Goal: Task Accomplishment & Management: Use online tool/utility

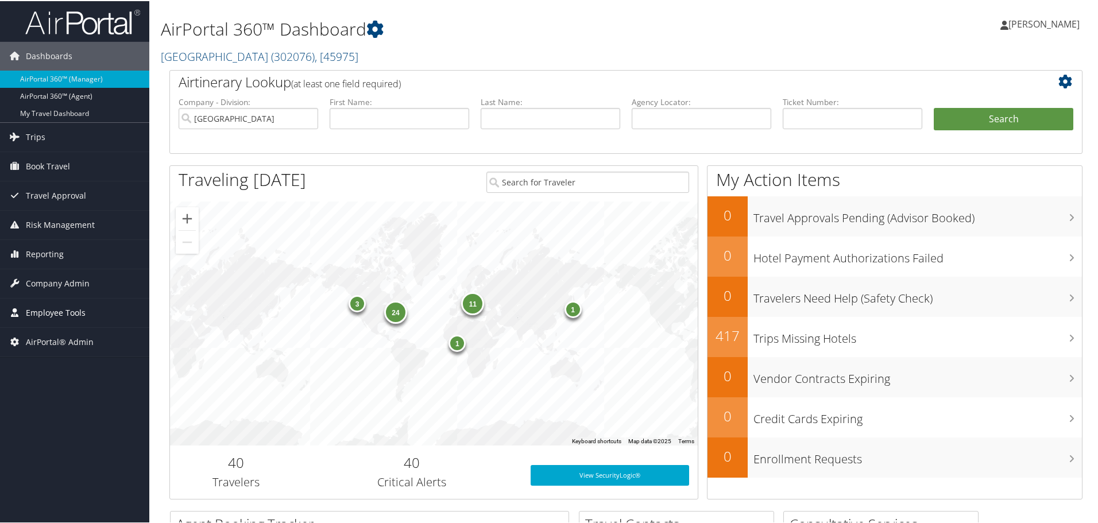
click at [56, 314] on span "Employee Tools" at bounding box center [56, 311] width 60 height 29
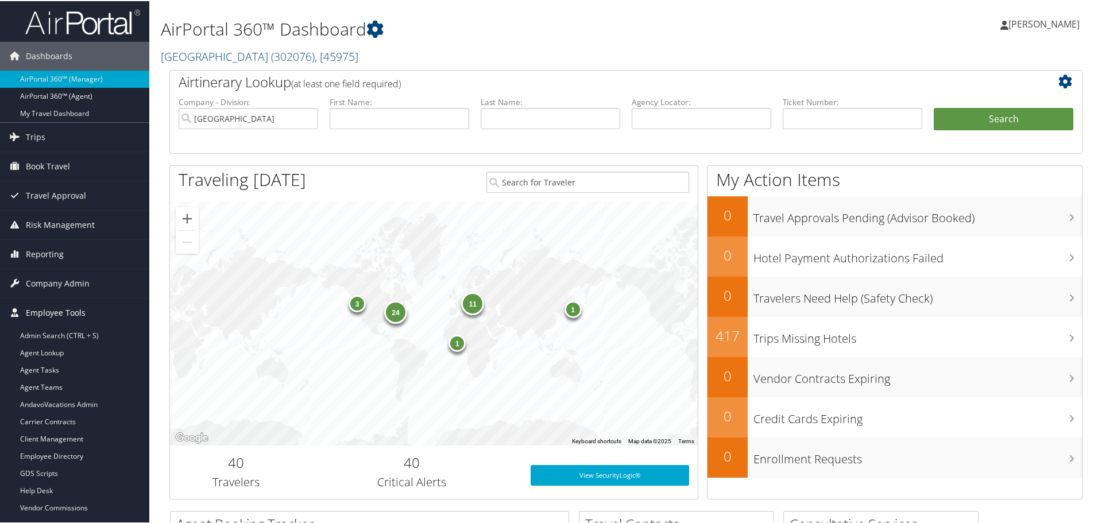
click at [59, 307] on span "Employee Tools" at bounding box center [56, 311] width 60 height 29
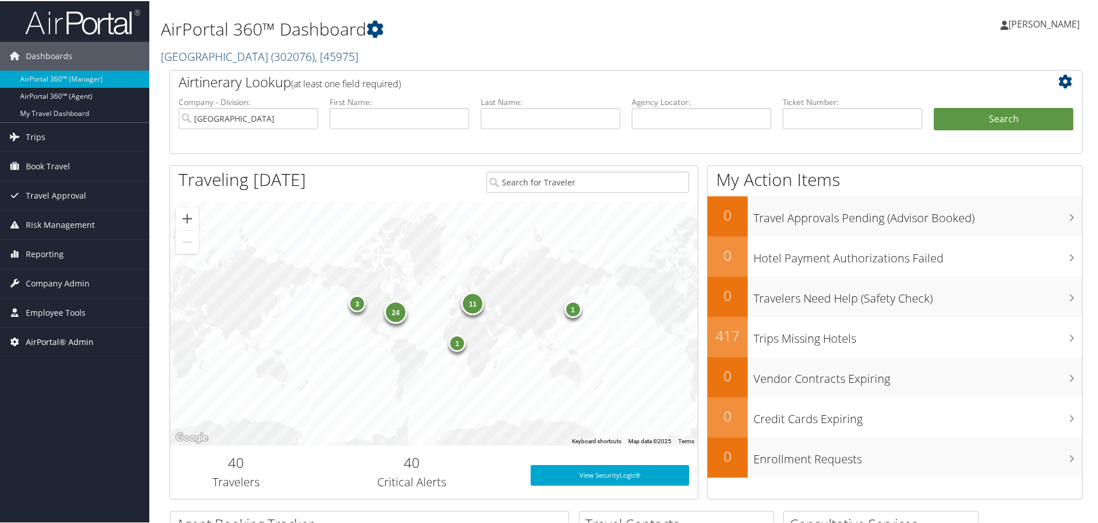
click at [56, 342] on span "AirPortal® Admin" at bounding box center [60, 341] width 68 height 29
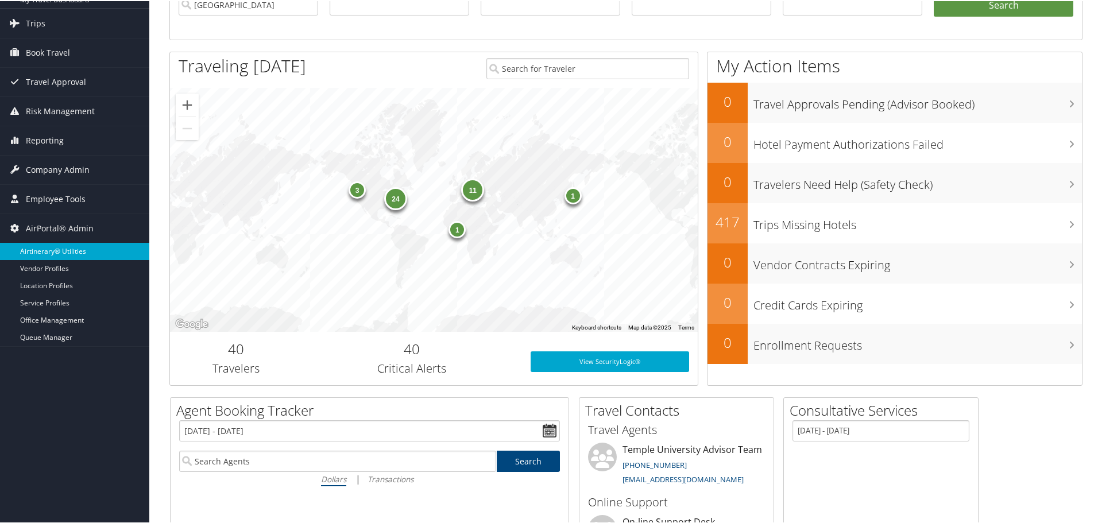
scroll to position [115, 0]
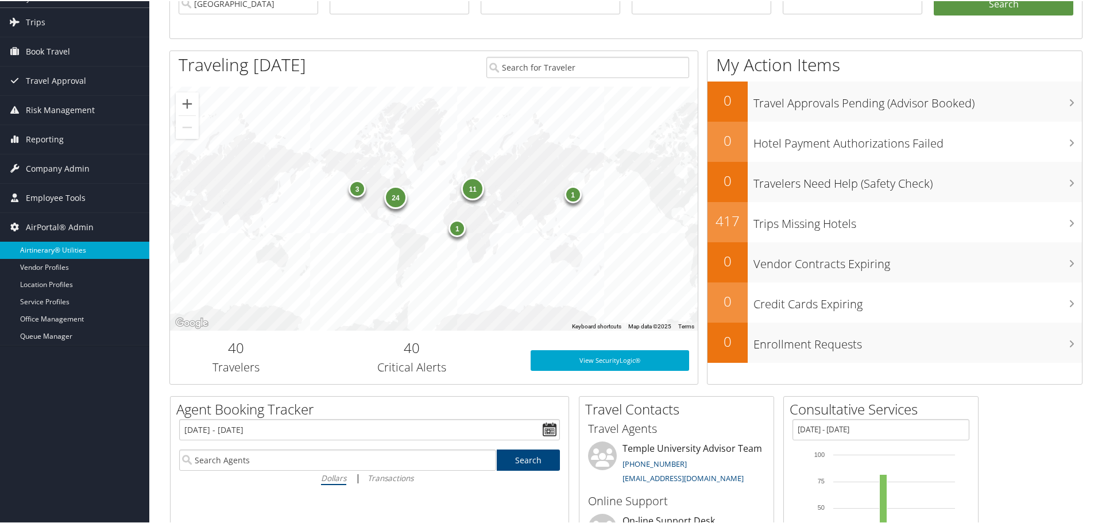
click at [67, 250] on link "Airtinerary® Utilities" at bounding box center [74, 249] width 149 height 17
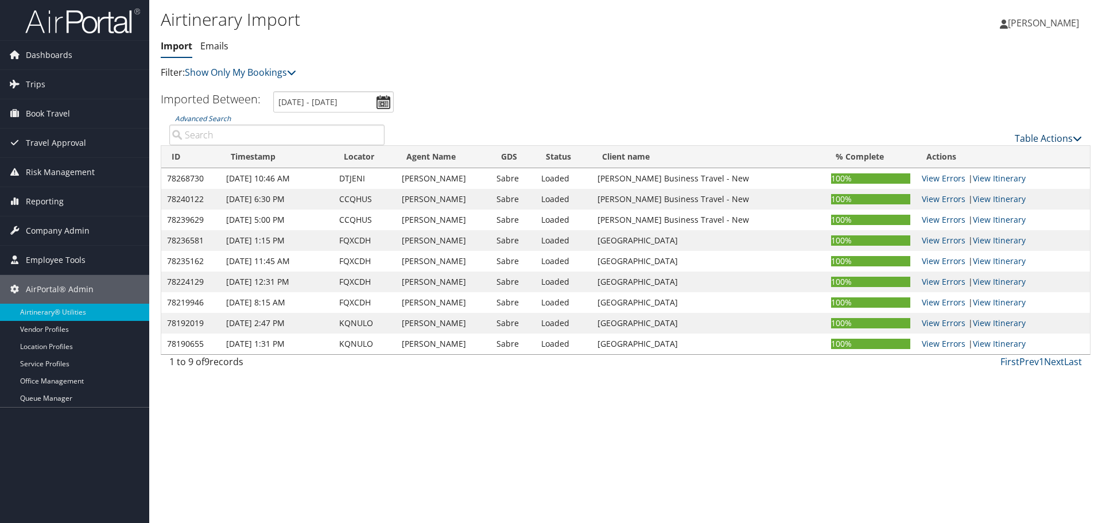
click at [1031, 135] on link "Table Actions" at bounding box center [1048, 138] width 67 height 13
click at [991, 178] on link "Import Itinerary" at bounding box center [1010, 176] width 151 height 20
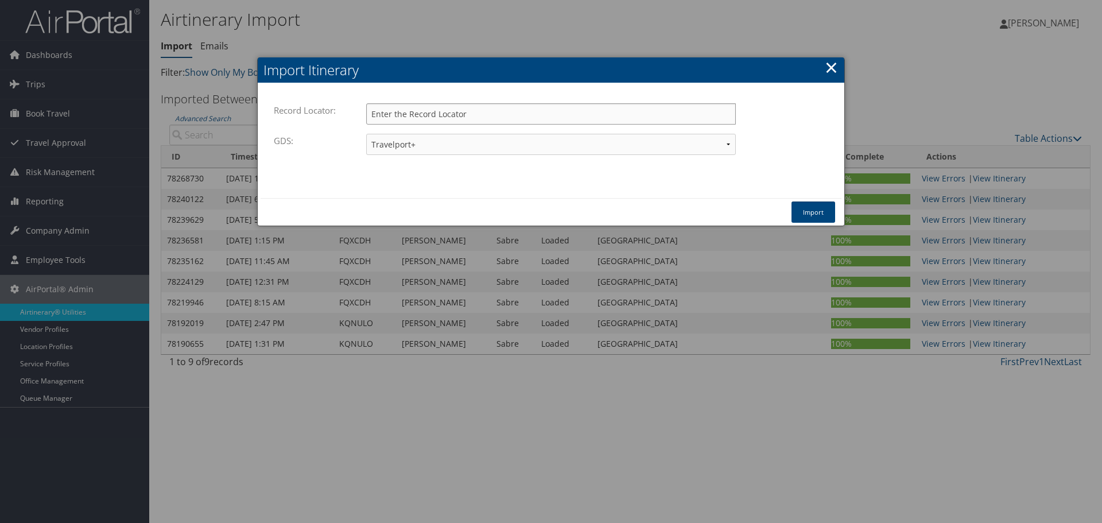
click at [428, 118] on input "Record Locator:" at bounding box center [551, 113] width 370 height 21
paste input "D9M2WV"
type input "D9M2WV"
click at [809, 214] on button "Import" at bounding box center [814, 211] width 44 height 21
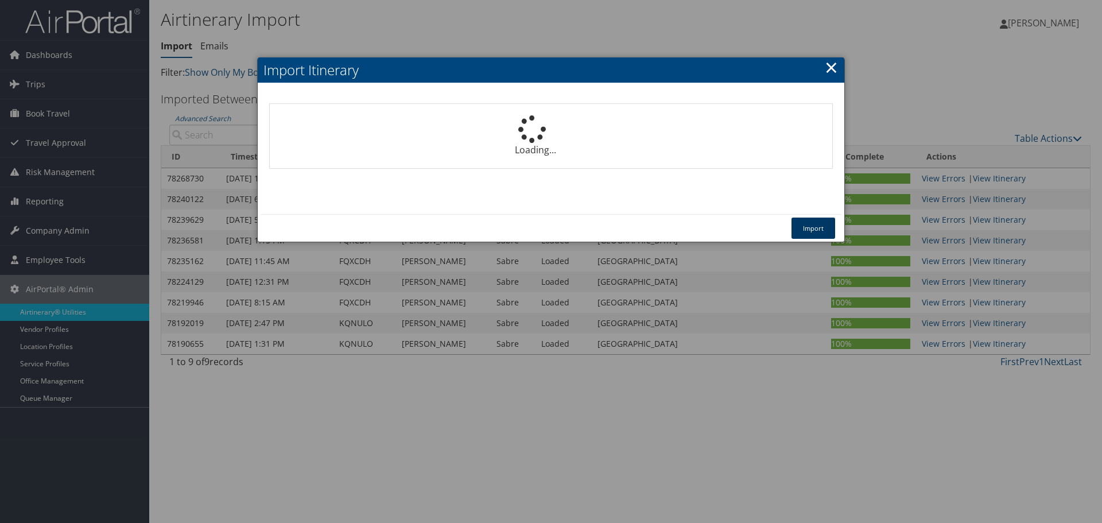
select select "1P"
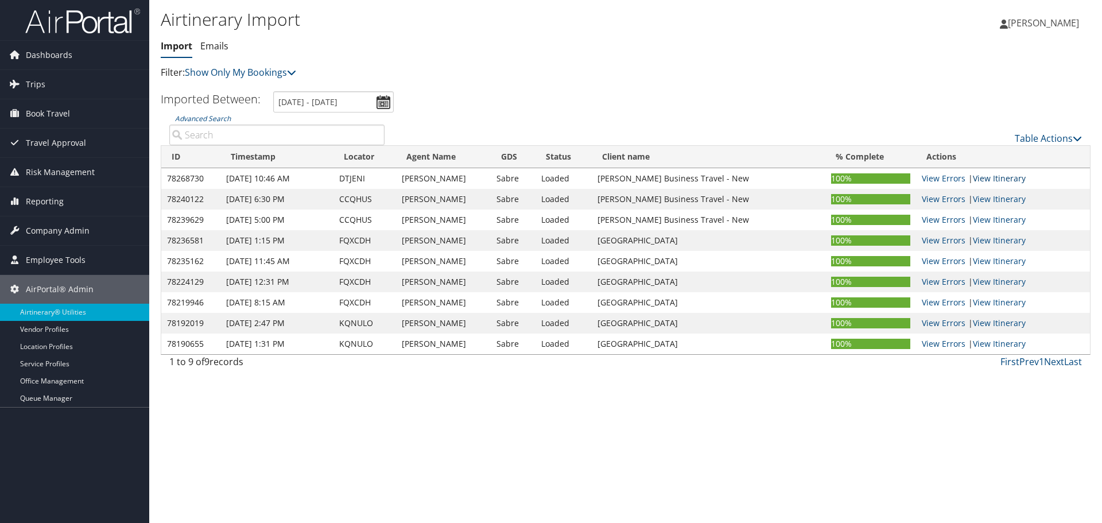
click at [1008, 179] on link "View Itinerary" at bounding box center [999, 178] width 53 height 11
click at [263, 70] on link "Show Only My Bookings" at bounding box center [240, 72] width 111 height 13
click at [251, 90] on link "Show My TMC Bookings" at bounding box center [263, 90] width 151 height 20
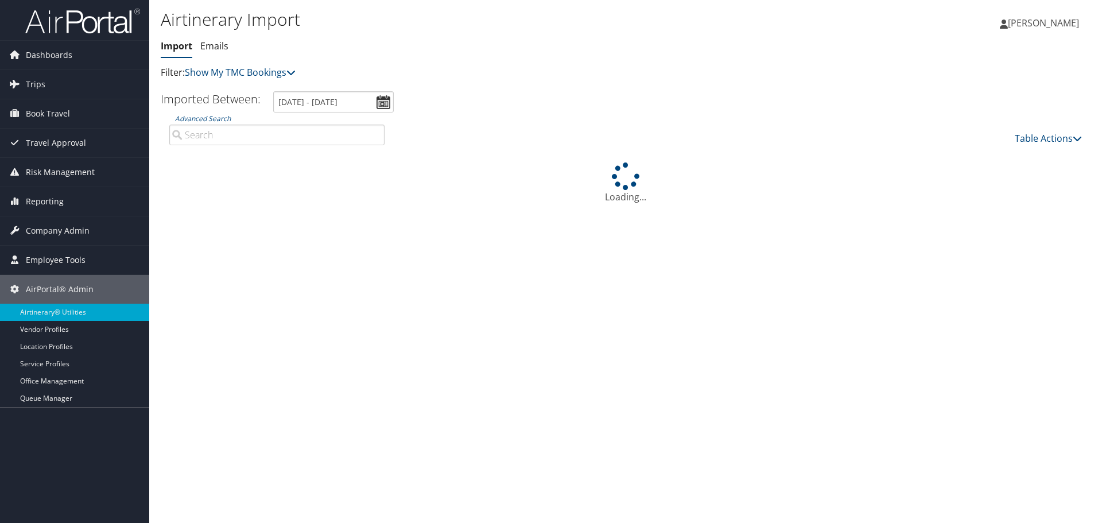
click at [241, 141] on input "Advanced Search" at bounding box center [276, 135] width 215 height 21
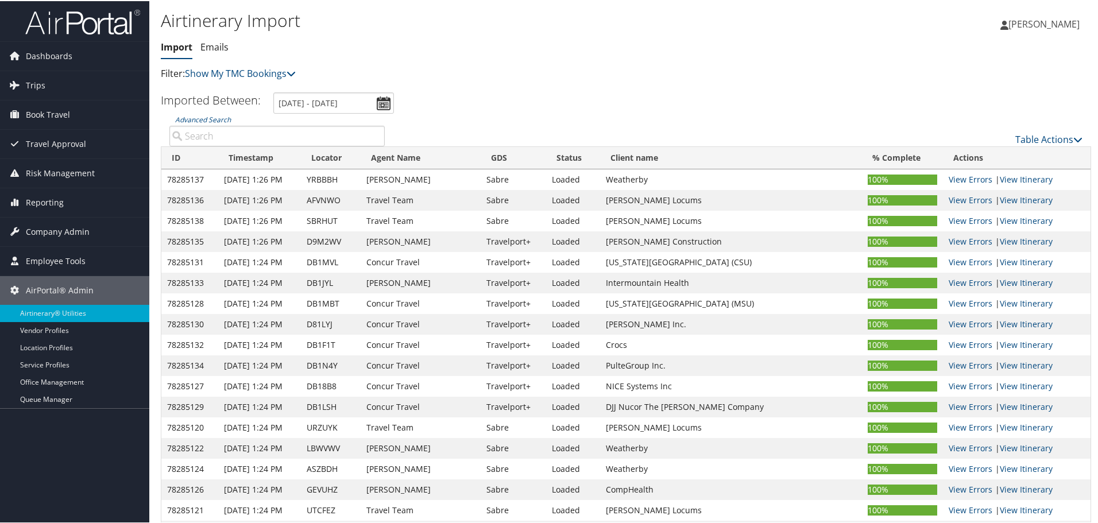
paste input "D9M2WV"
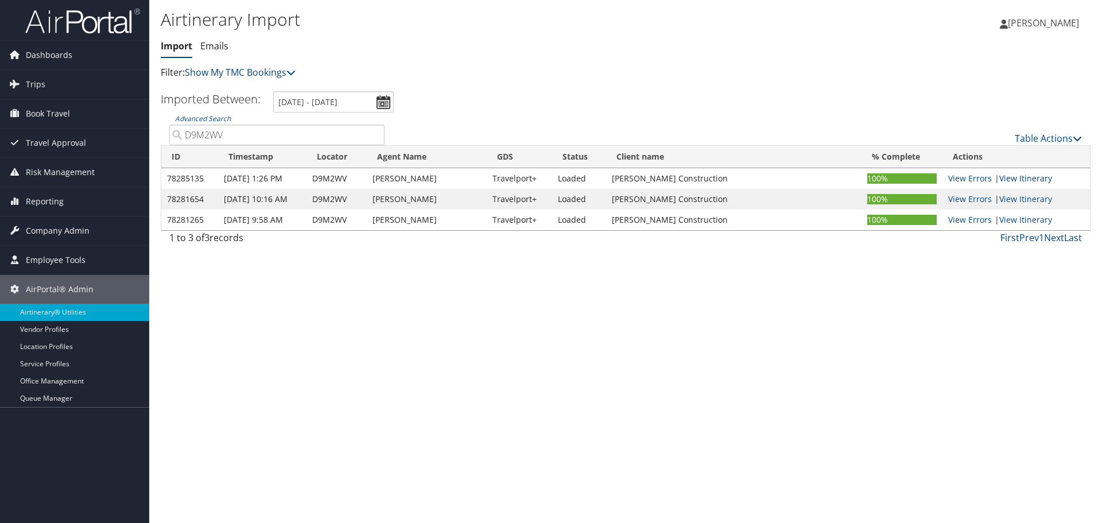
type input "D9M2WV"
click at [1022, 177] on link "View Itinerary" at bounding box center [1025, 178] width 53 height 11
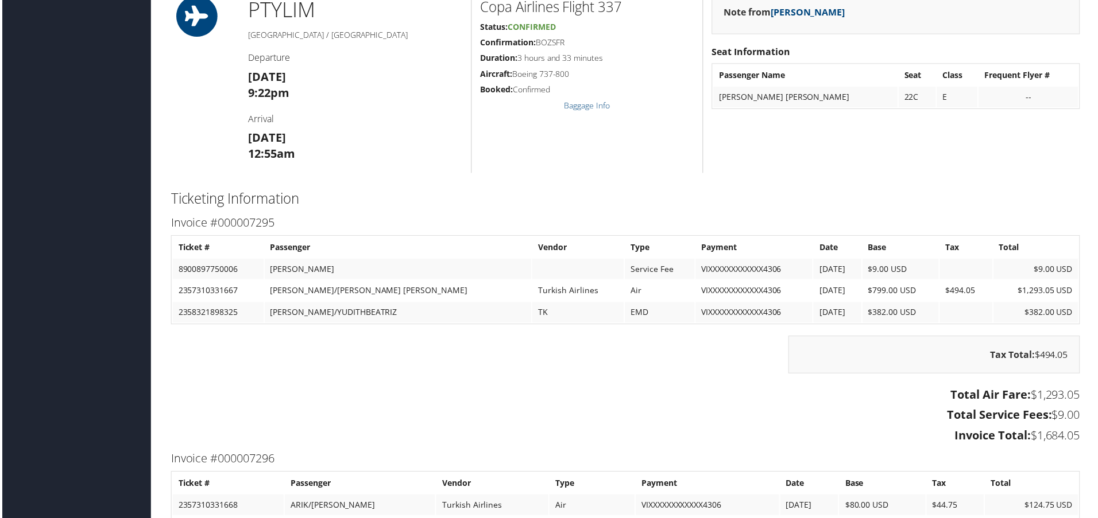
scroll to position [1164, 0]
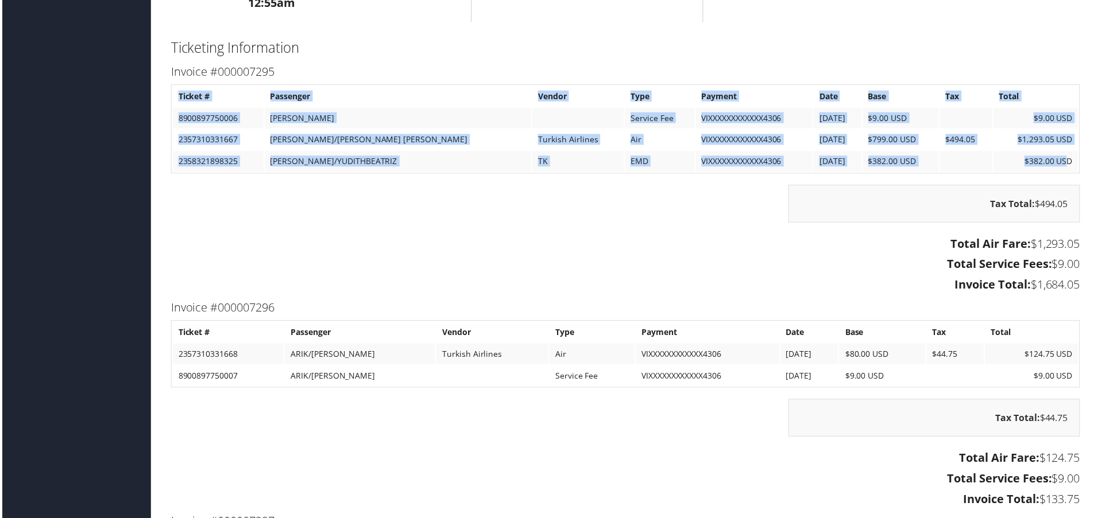
drag, startPoint x: 1065, startPoint y: 161, endPoint x: 183, endPoint y: 170, distance: 882.3
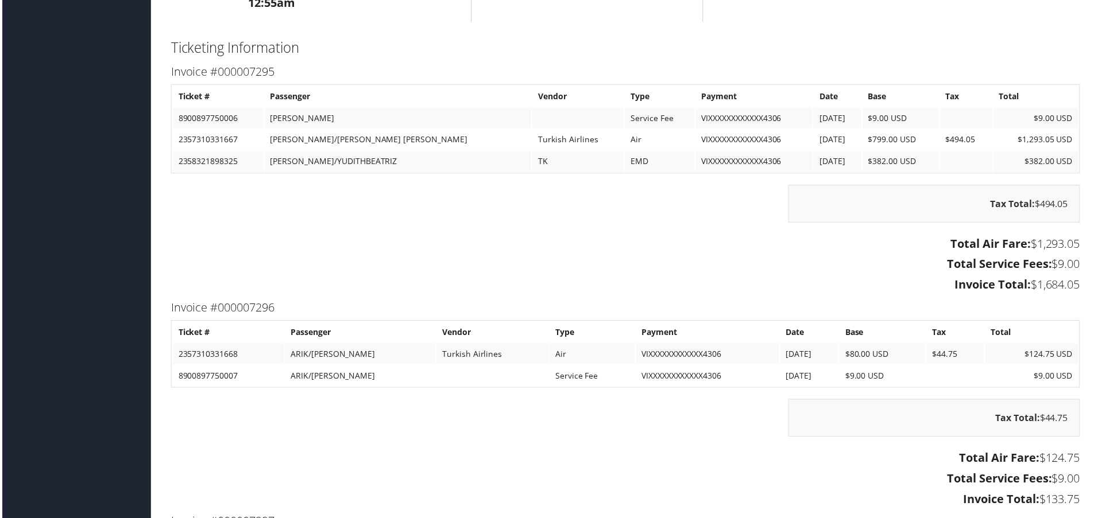
click at [366, 204] on div "Tax Total: $494.05" at bounding box center [626, 210] width 930 height 49
